Goal: Task Accomplishment & Management: Manage account settings

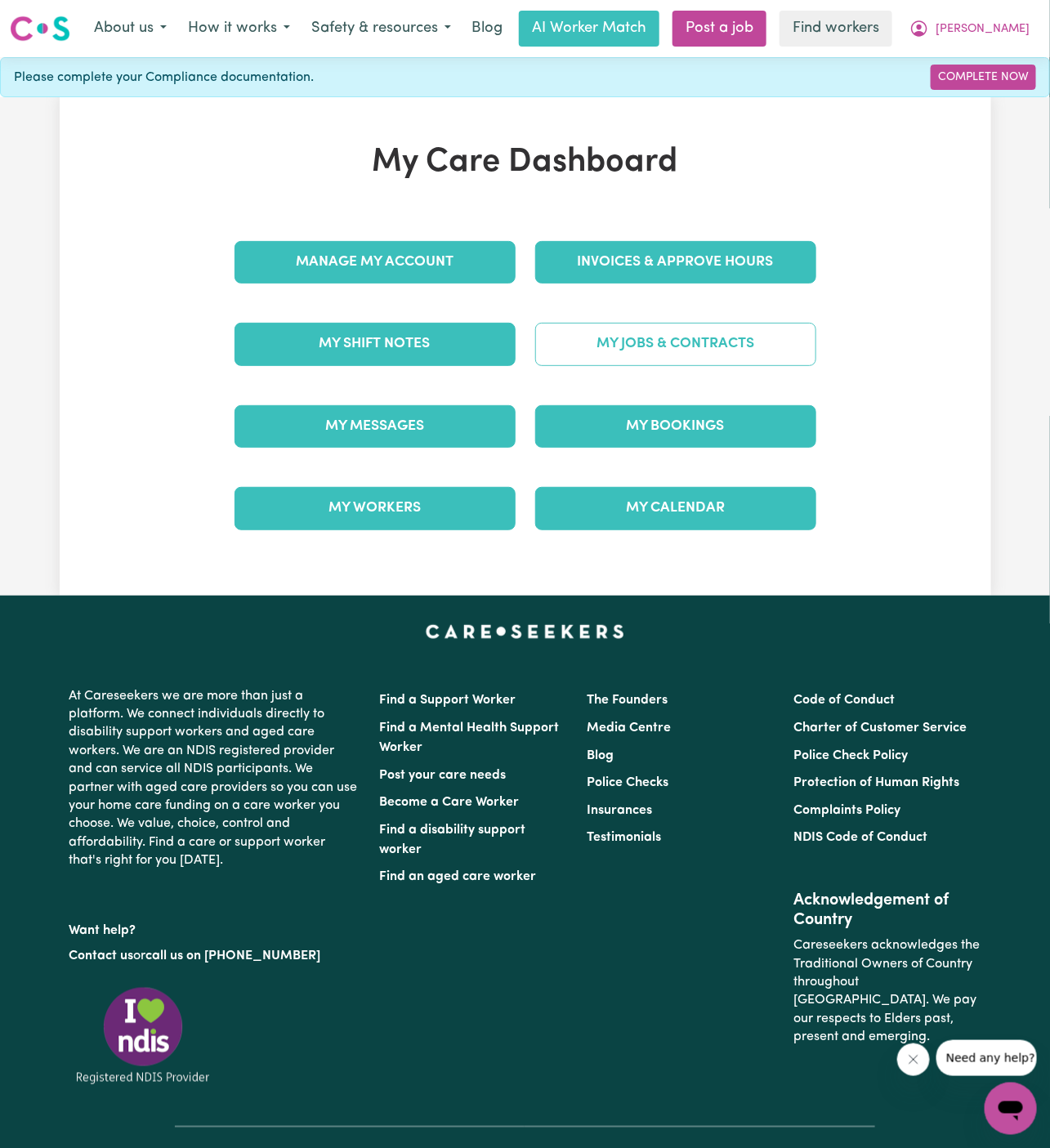
click at [707, 340] on link "My Jobs & Contracts" at bounding box center [676, 343] width 281 height 42
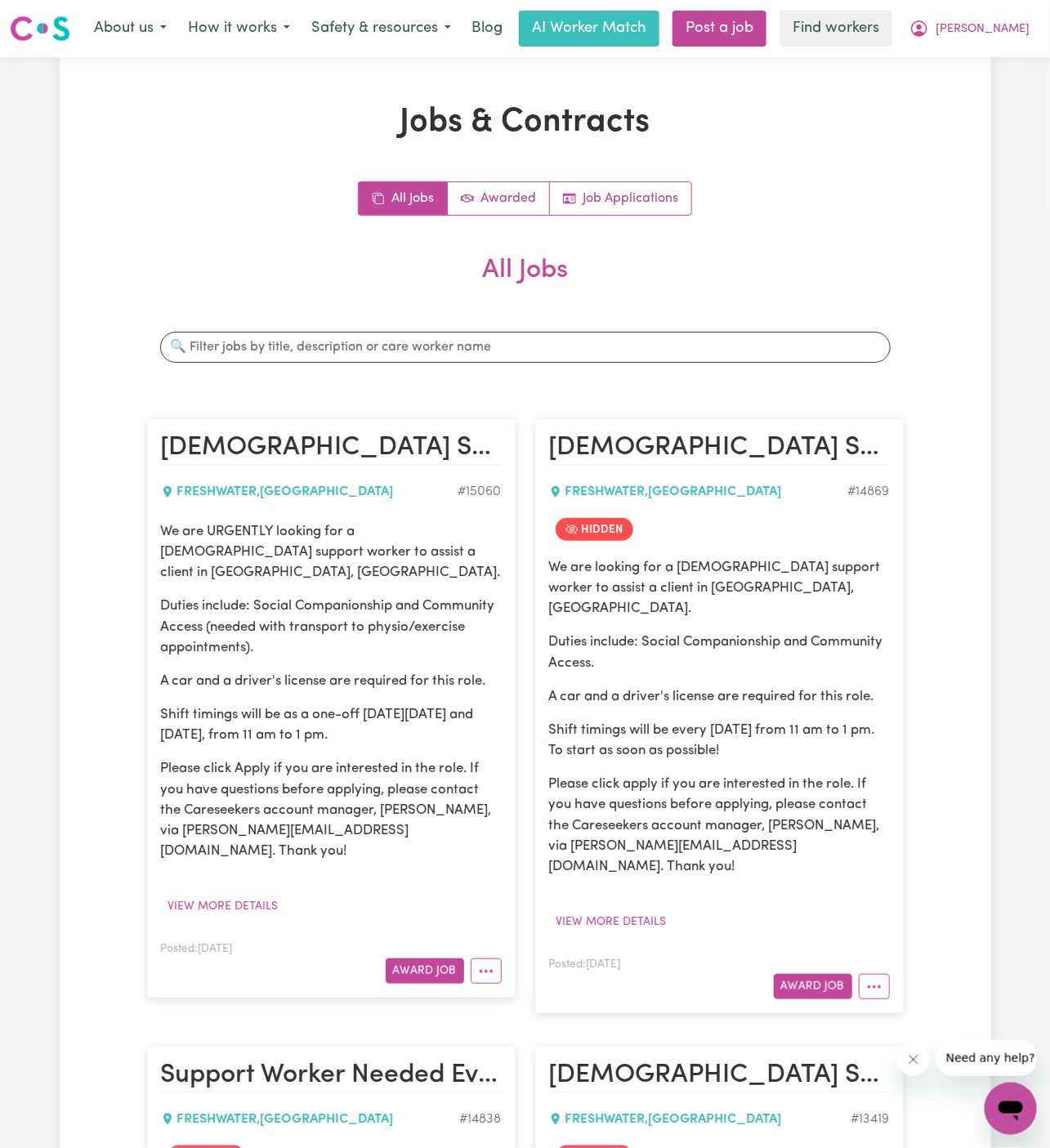
scroll to position [91, 0]
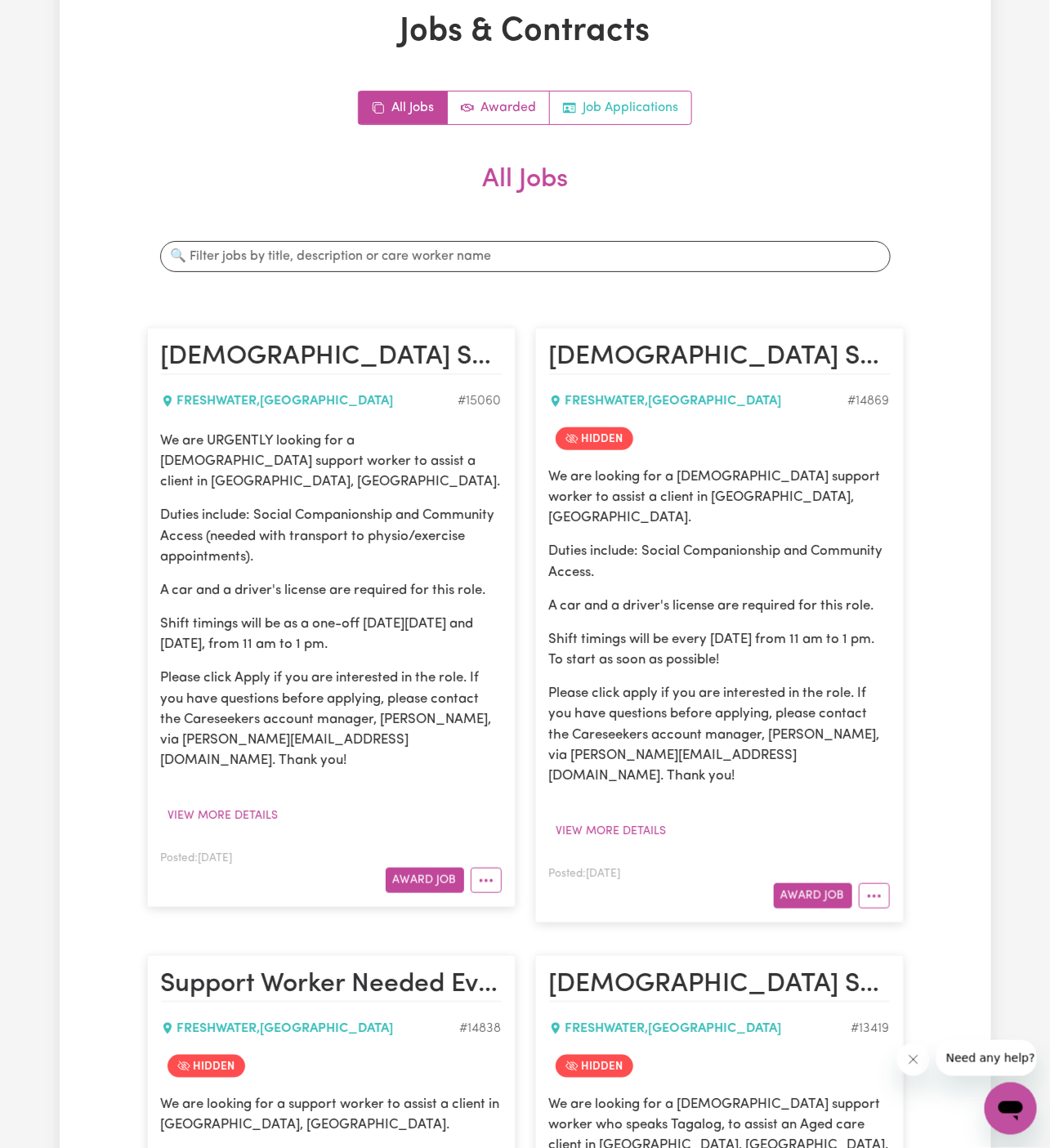
click at [664, 107] on link "Job Applications" at bounding box center [620, 108] width 142 height 33
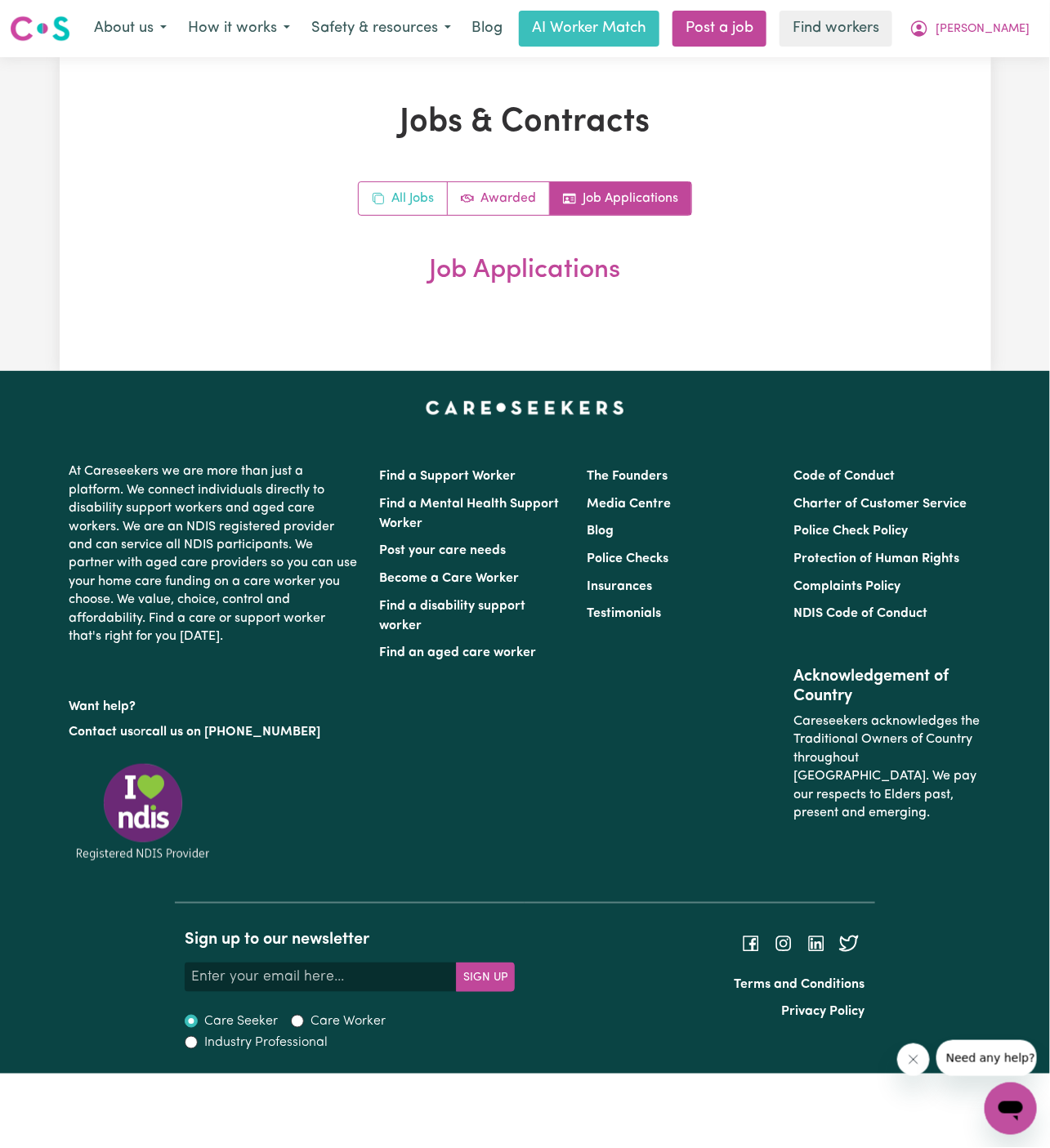
click at [409, 206] on link "All Jobs" at bounding box center [403, 198] width 89 height 33
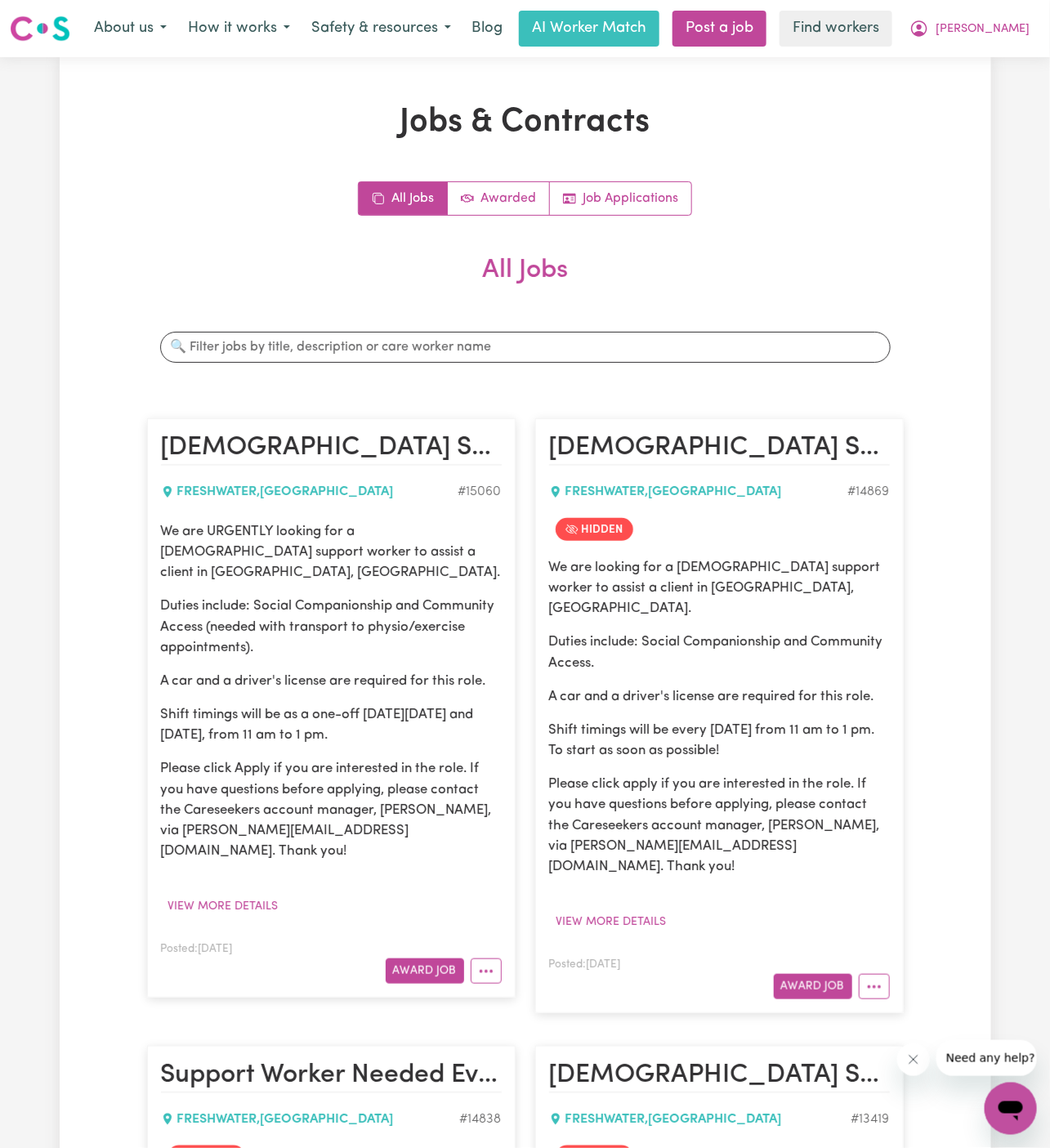
click at [368, 630] on p "Duties include: Social Companionship and Community Access (needed with transpor…" at bounding box center [331, 627] width 340 height 62
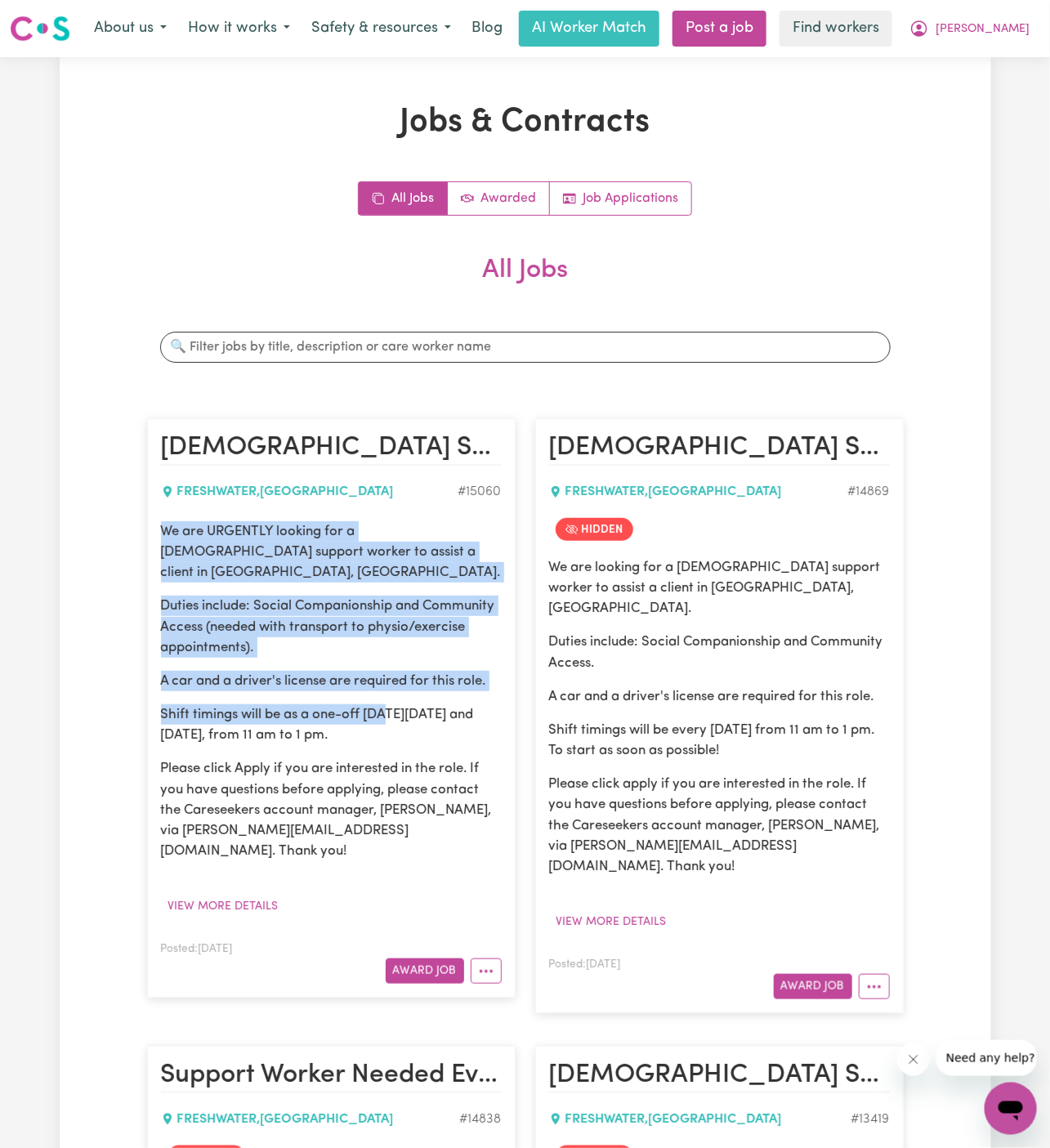
drag, startPoint x: 164, startPoint y: 530, endPoint x: 390, endPoint y: 701, distance: 283.4
click at [390, 701] on div "We are URGENTLY looking for a [DEMOGRAPHIC_DATA] support worker to assist a cli…" at bounding box center [331, 691] width 340 height 340
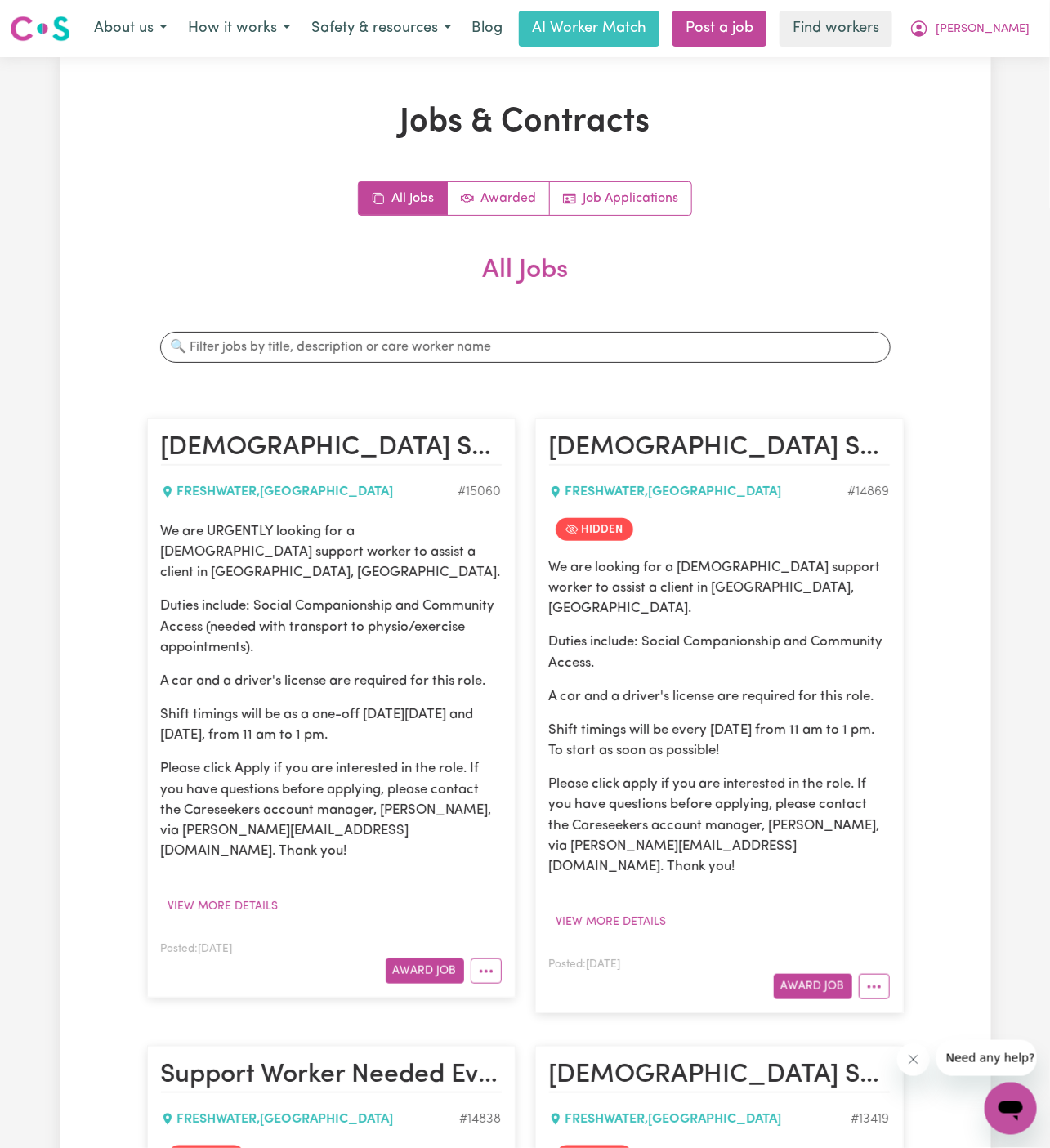
click at [391, 707] on p "Shift timings will be as a one-off [DATE][DATE] and [DATE], from 11 am to 1 pm." at bounding box center [331, 725] width 340 height 41
drag, startPoint x: 358, startPoint y: 714, endPoint x: 158, endPoint y: 533, distance: 269.7
click at [158, 533] on article "[DEMOGRAPHIC_DATA] Support Worker Needed In [GEOGRAPHIC_DATA], [GEOGRAPHIC_DATA…" at bounding box center [331, 708] width 368 height 580
copy div "We are URGENTLY looking for a [DEMOGRAPHIC_DATA] support worker to assist a cli…"
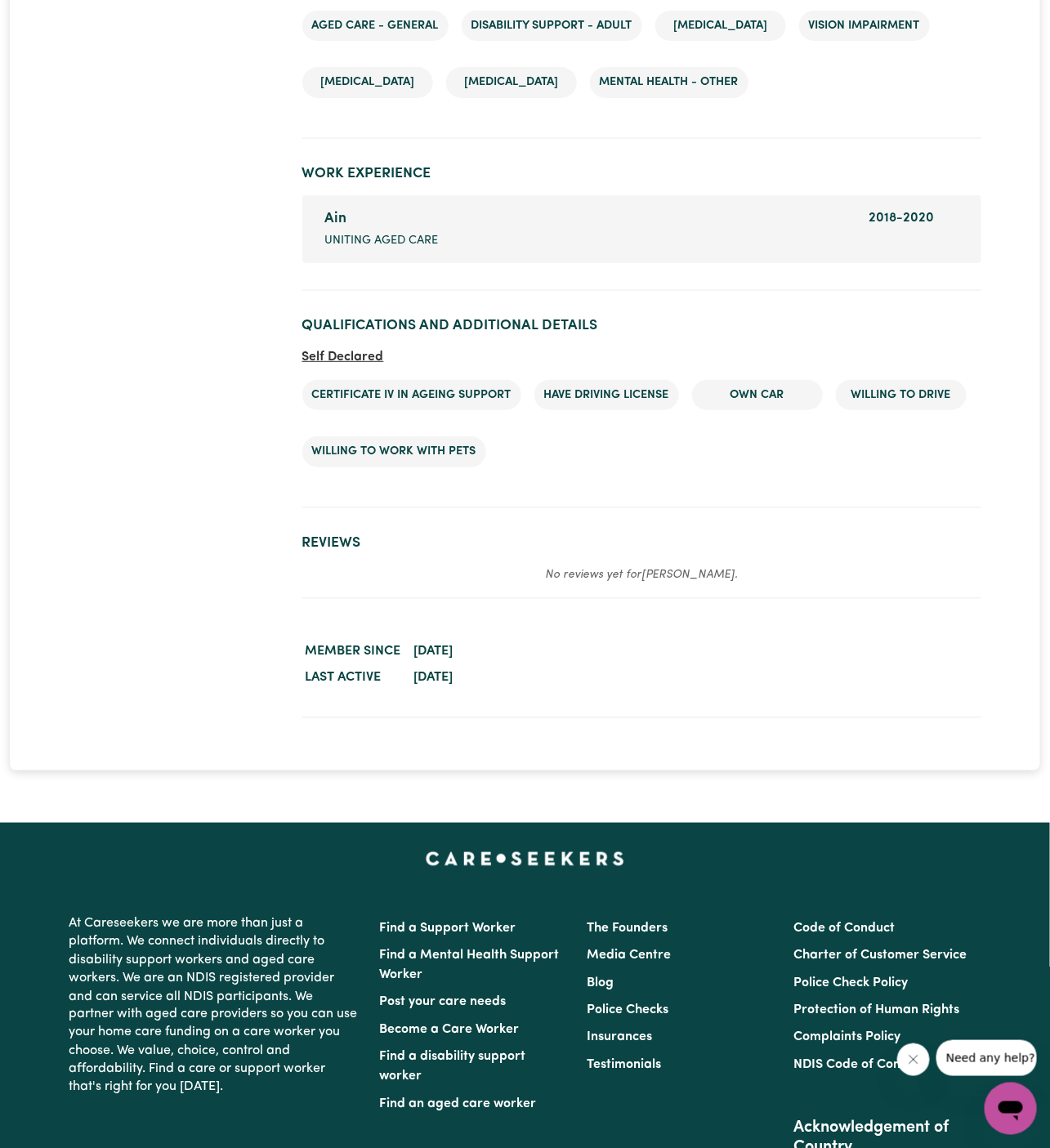
scroll to position [2148, 0]
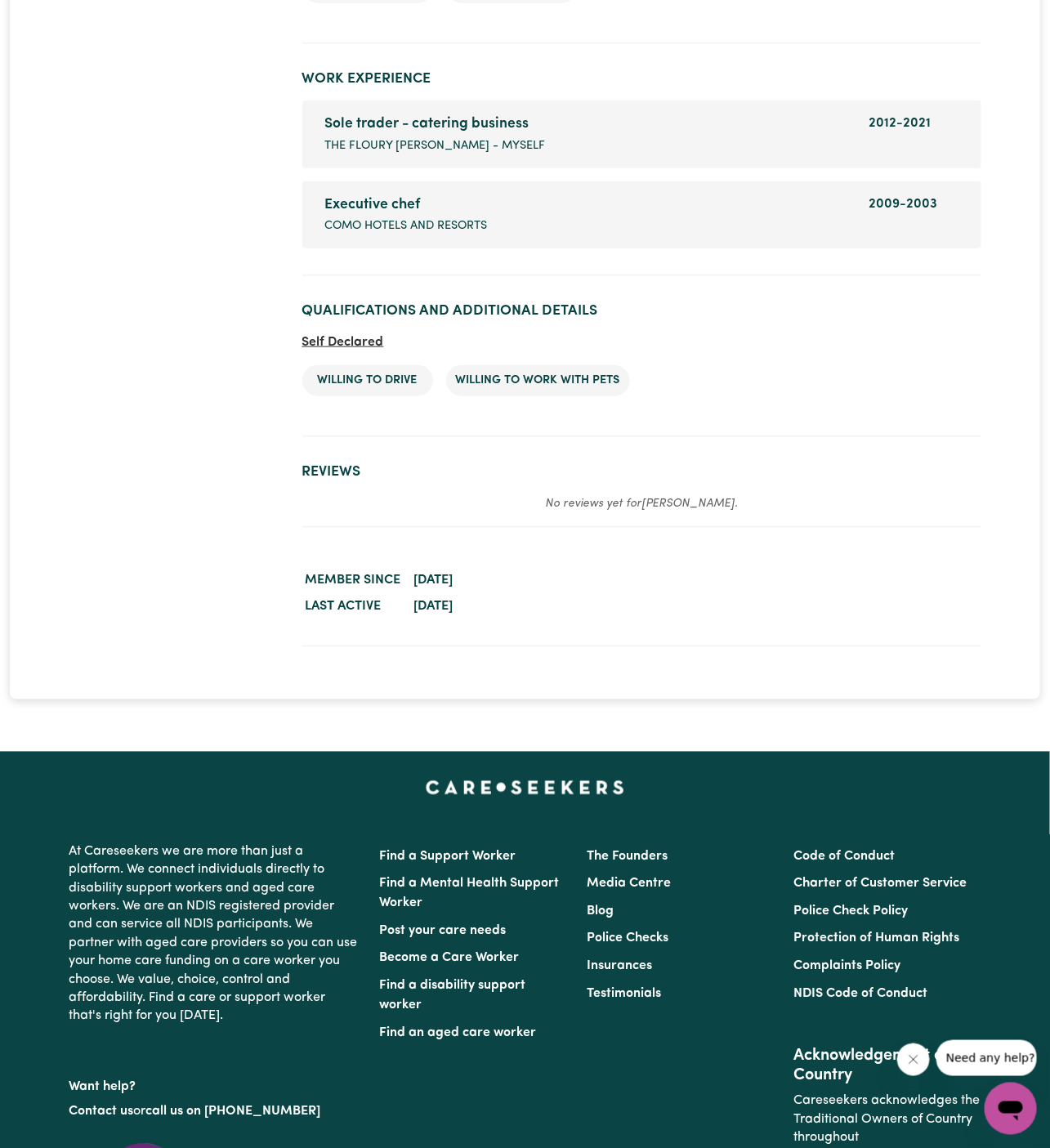
scroll to position [2555, 0]
